Goal: Book appointment/travel/reservation

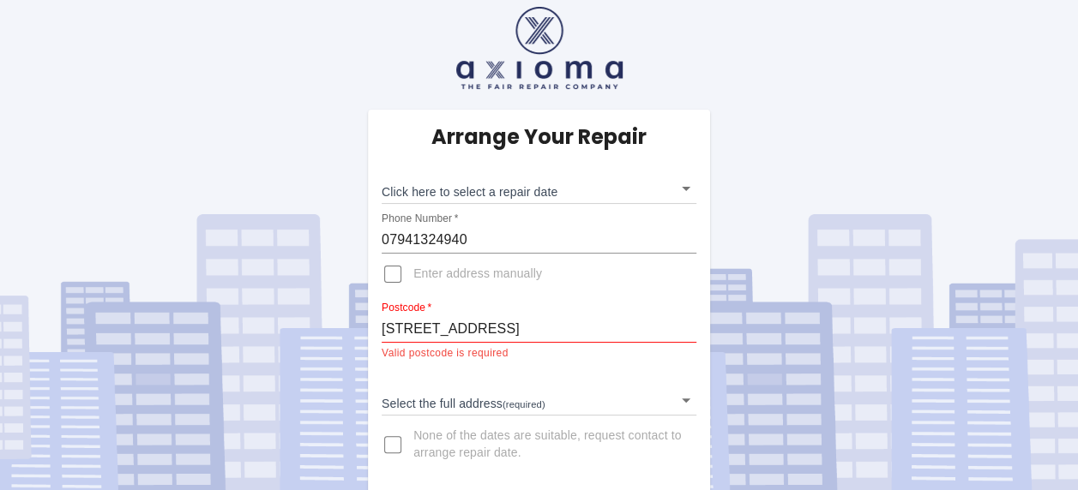
scroll to position [15, 0]
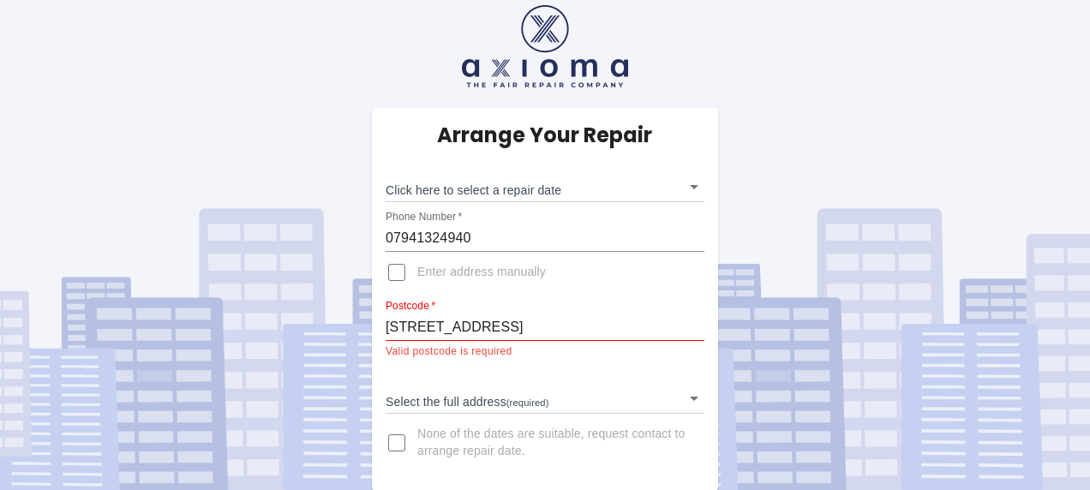
click at [509, 393] on body "Arrange Your Repair Click here to select a repair date ​ Phone Number   * 07941…" at bounding box center [545, 238] width 1090 height 507
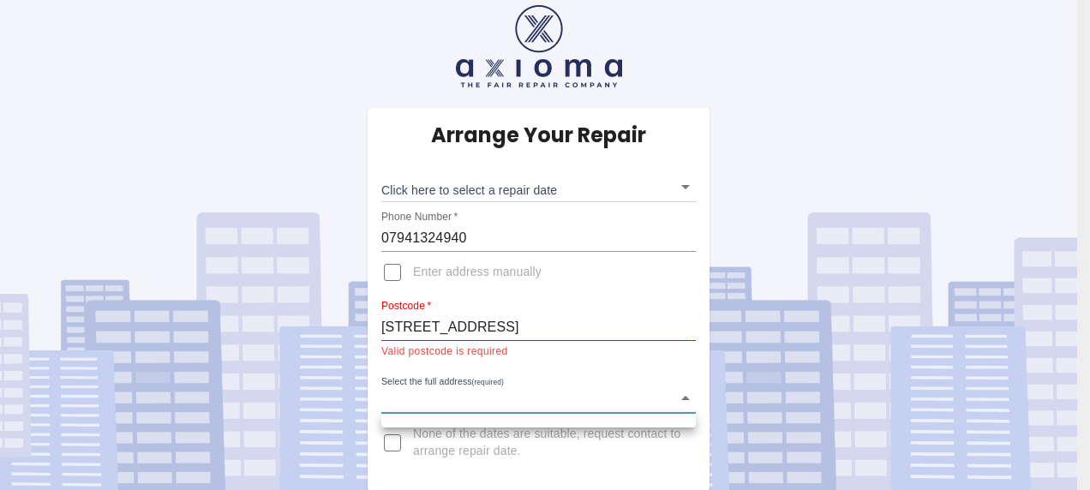
click at [511, 326] on div at bounding box center [545, 245] width 1090 height 490
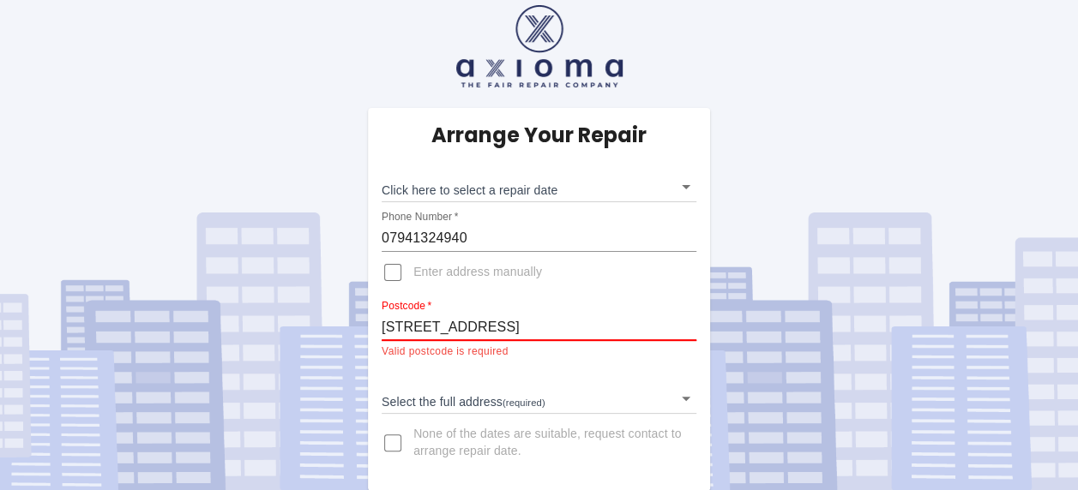
drag, startPoint x: 599, startPoint y: 327, endPoint x: 246, endPoint y: 275, distance: 357.0
click at [309, 295] on div "Arrange Your Repair Click here to select a repair date ​ Phone Number   * 07941…" at bounding box center [538, 238] width 1103 height 507
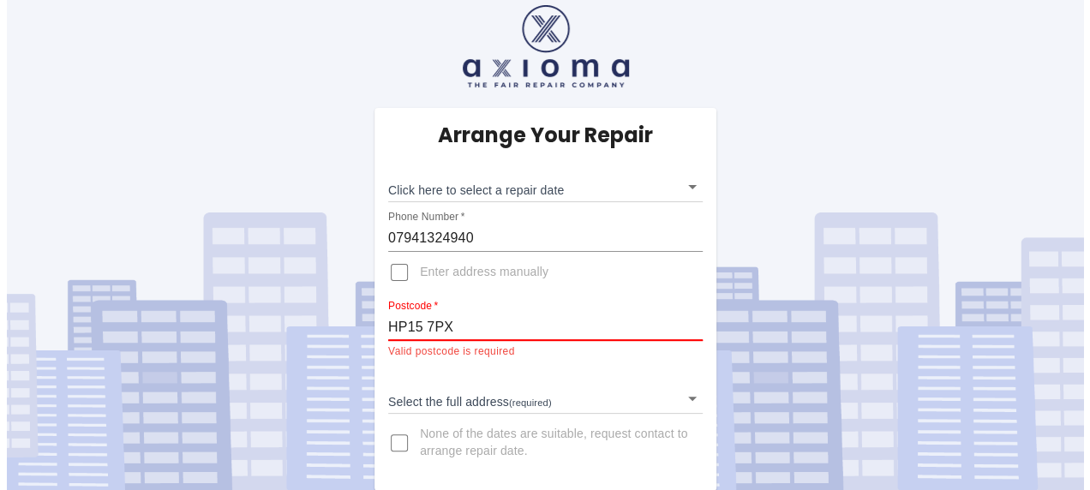
scroll to position [0, 0]
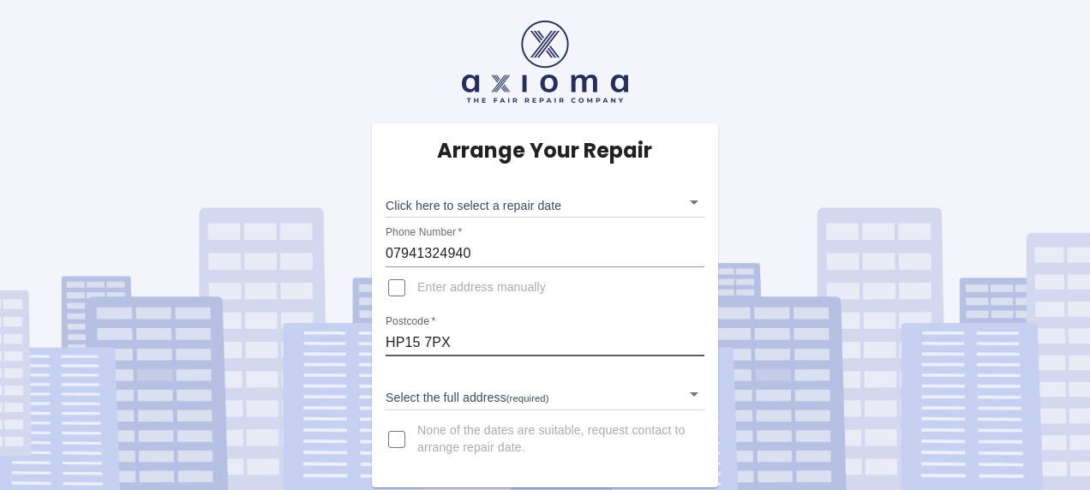
type input "HP15 7PX"
click at [698, 393] on body "Arrange Your Repair Click here to select a repair date ​ Phone Number   * 07941…" at bounding box center [545, 245] width 1090 height 490
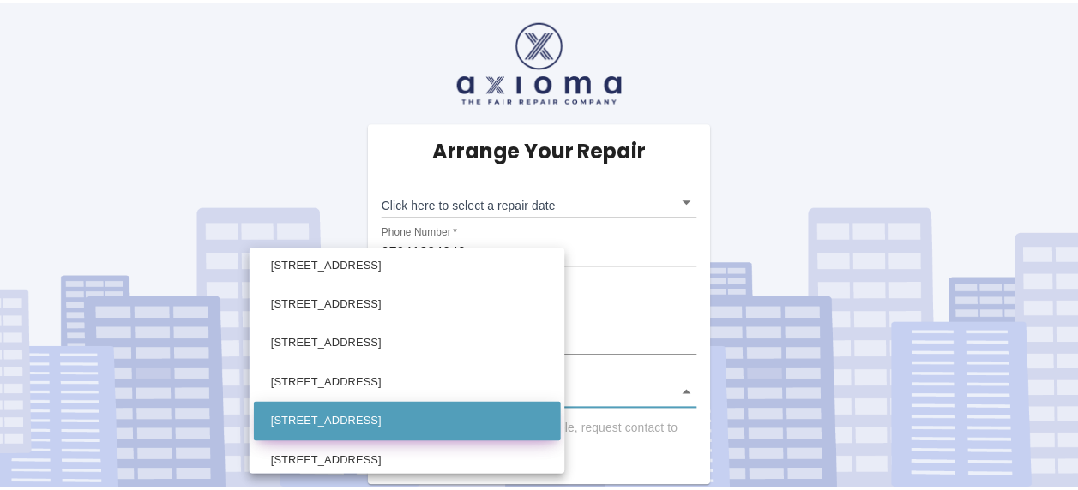
scroll to position [600, 0]
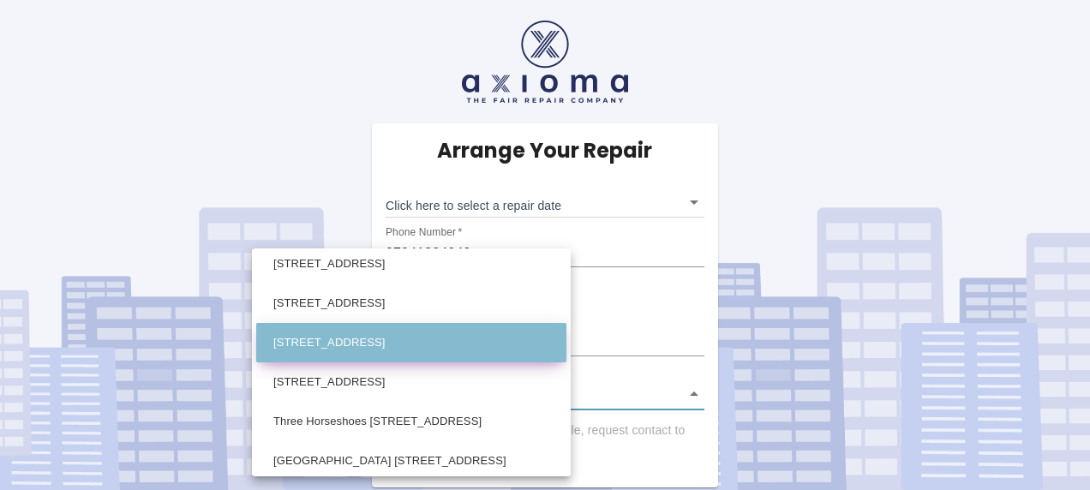
click at [403, 345] on li "[STREET_ADDRESS]" at bounding box center [411, 342] width 310 height 39
type input "[STREET_ADDRESS]"
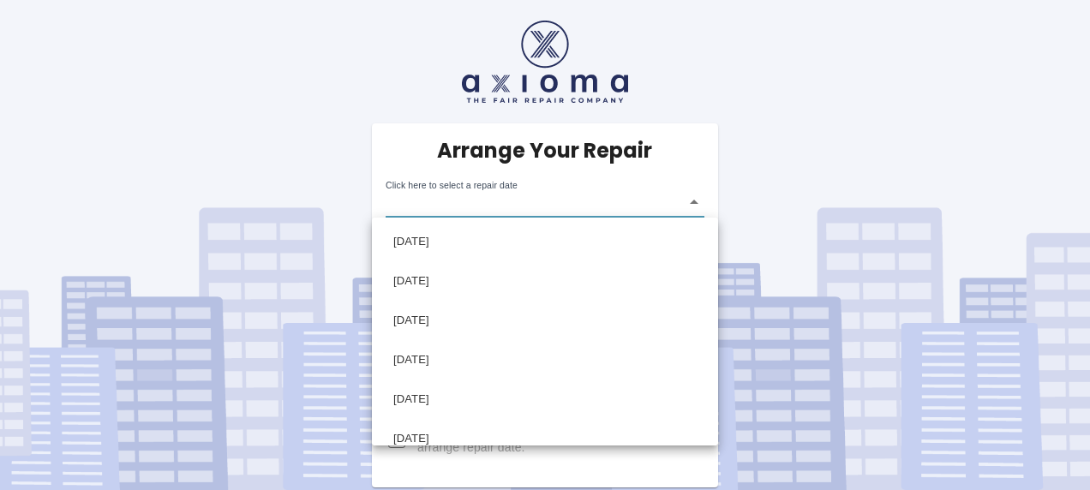
click at [701, 205] on body "Arrange Your Repair Click here to select a repair date ​ Phone Number   * 07941…" at bounding box center [545, 245] width 1090 height 490
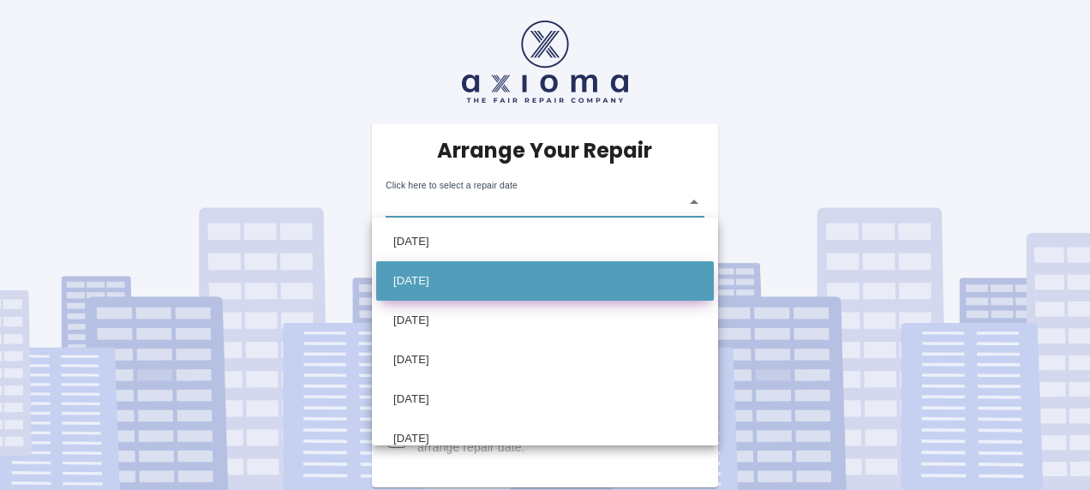
click at [509, 285] on li "[DATE]" at bounding box center [545, 280] width 338 height 39
type input "[DATE]T00:00:00.000Z"
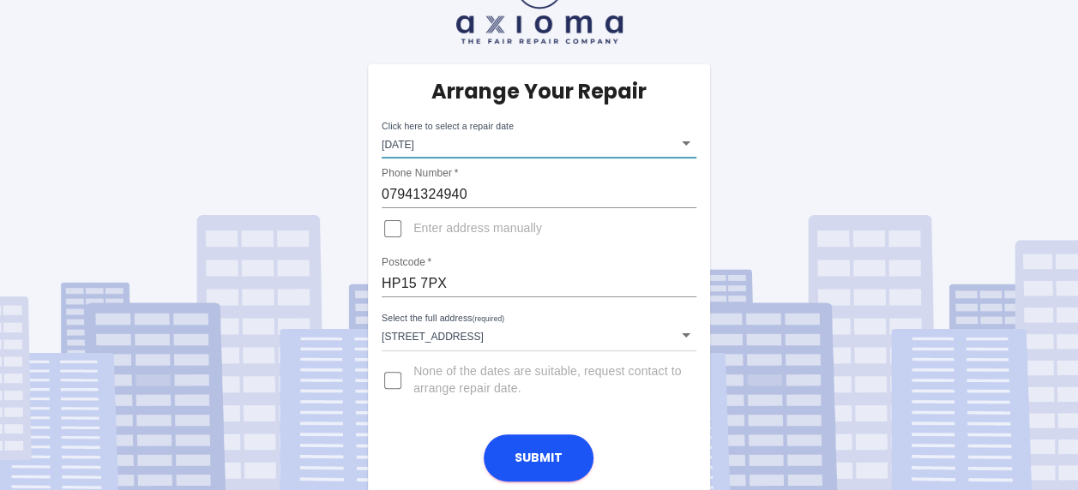
scroll to position [62, 0]
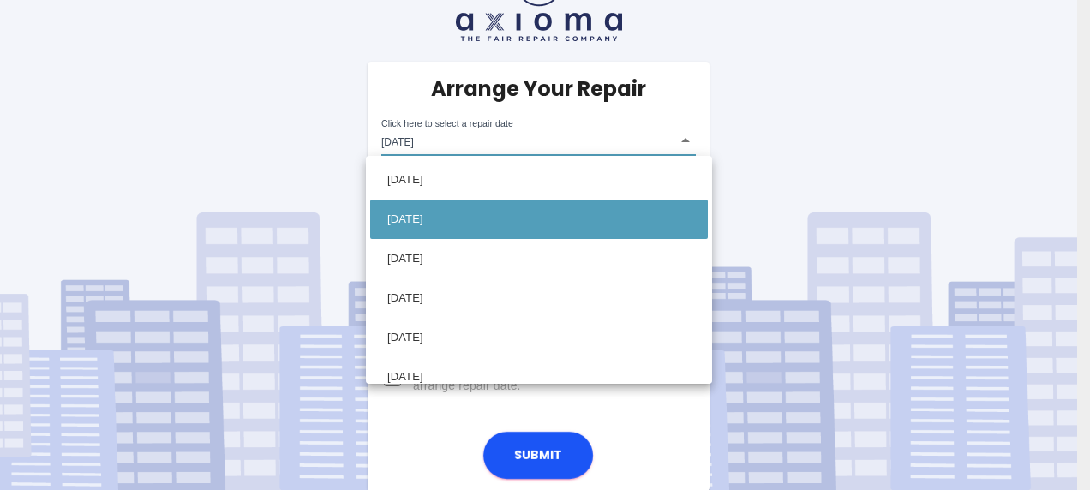
click at [637, 138] on body "Arrange Your Repair Click here to select a repair date [DATE] [DATE]T00:00:00.0…" at bounding box center [545, 214] width 1090 height 553
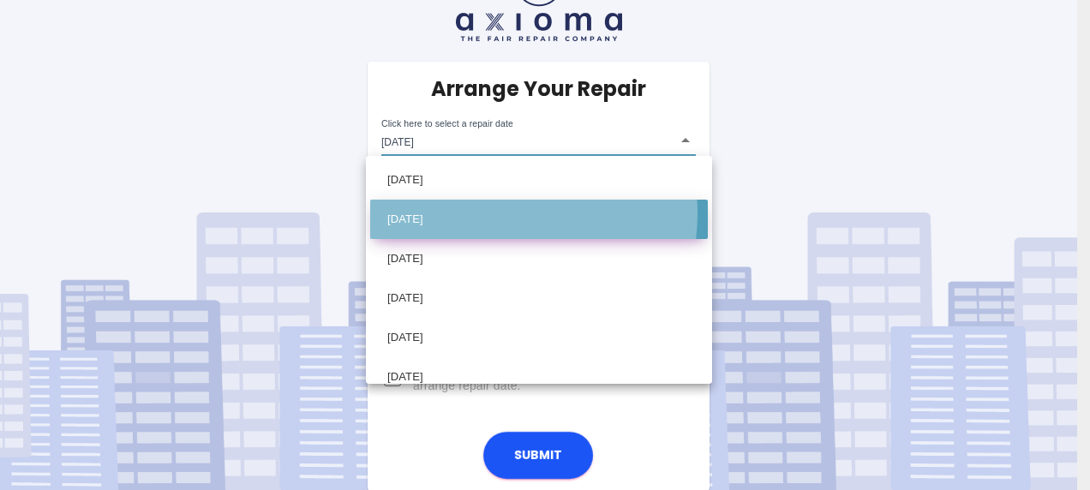
click at [489, 213] on li "[DATE]" at bounding box center [539, 219] width 338 height 39
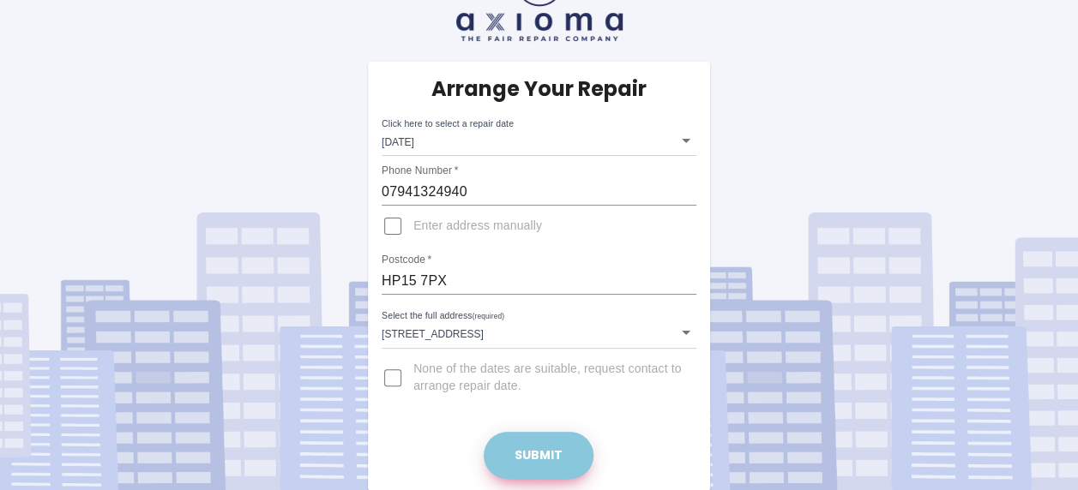
click at [526, 454] on button "Submit" at bounding box center [538, 455] width 110 height 47
